Goal: Task Accomplishment & Management: Manage account settings

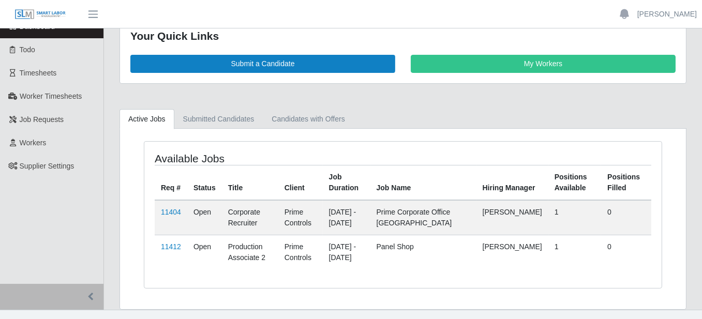
scroll to position [38, 0]
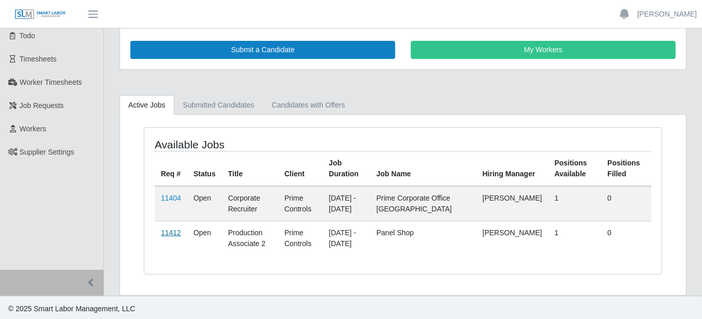
click at [164, 229] on link "11412" at bounding box center [171, 233] width 20 height 8
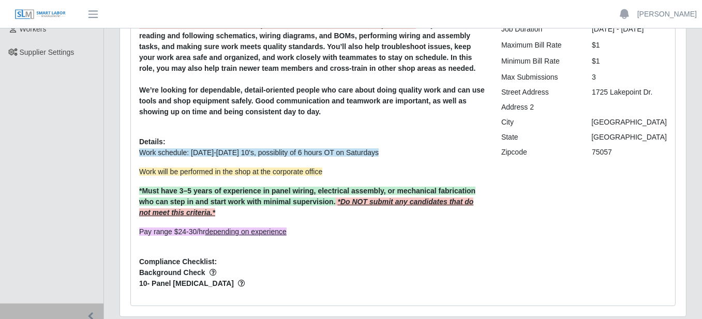
scroll to position [121, 0]
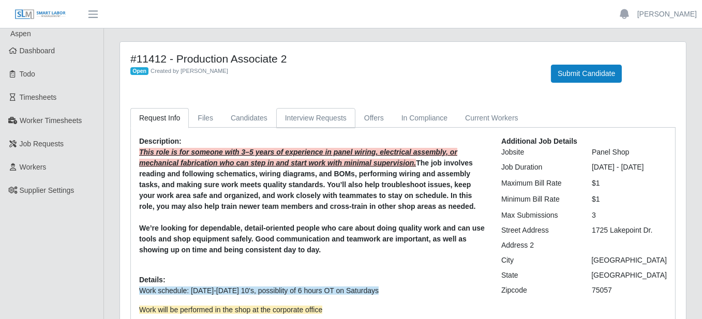
click at [302, 116] on link "Interview Requests" at bounding box center [315, 118] width 79 height 20
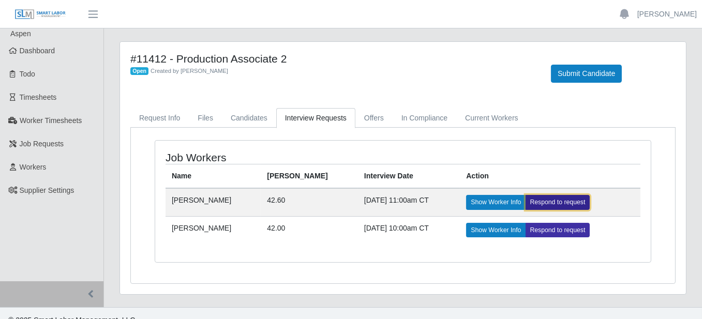
click at [525, 200] on link "Respond to request" at bounding box center [557, 202] width 65 height 14
click at [511, 161] on div at bounding box center [505, 157] width 286 height 13
click at [541, 199] on link "Respond to request" at bounding box center [557, 202] width 65 height 14
click at [489, 80] on div "#11412 - Production Associate 2 Open Created by Ray Alford" at bounding box center [333, 67] width 420 height 31
click at [29, 8] on link at bounding box center [40, 14] width 80 height 28
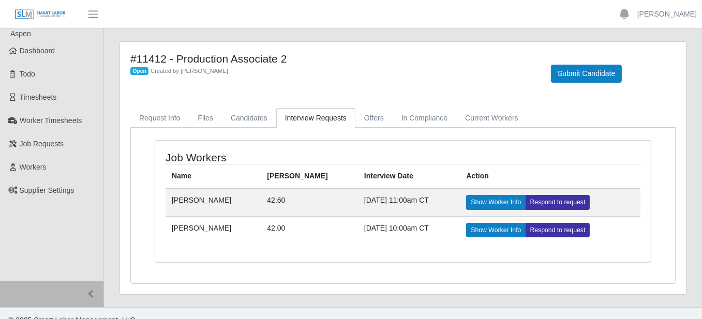
click at [31, 9] on img at bounding box center [40, 14] width 52 height 11
click at [46, 11] on img at bounding box center [40, 14] width 52 height 11
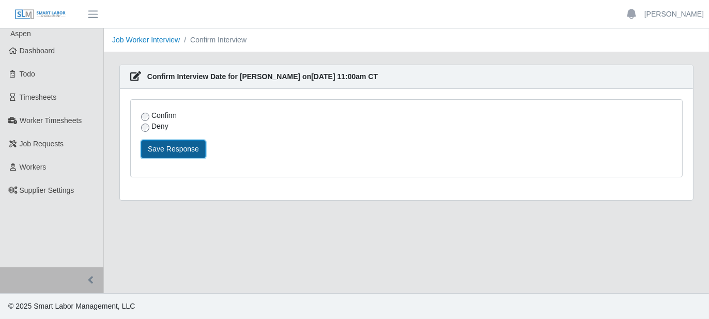
click at [162, 148] on button "Save Response" at bounding box center [173, 149] width 65 height 18
click at [386, 128] on div "Deny" at bounding box center [272, 126] width 263 height 11
click at [178, 151] on button "Save Response" at bounding box center [173, 149] width 65 height 18
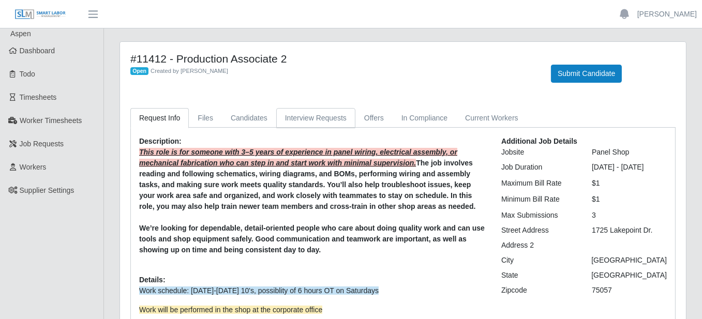
click at [310, 119] on link "Interview Requests" at bounding box center [315, 118] width 79 height 20
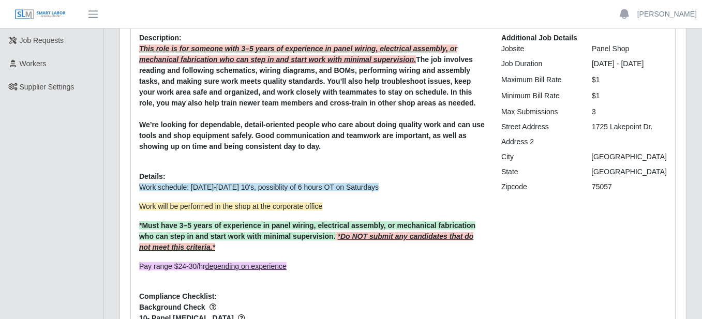
scroll to position [52, 0]
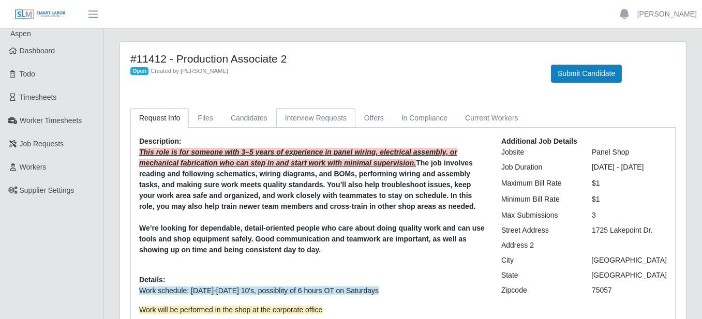
click at [283, 118] on link "Interview Requests" at bounding box center [315, 118] width 79 height 20
